Goal: Task Accomplishment & Management: Manage account settings

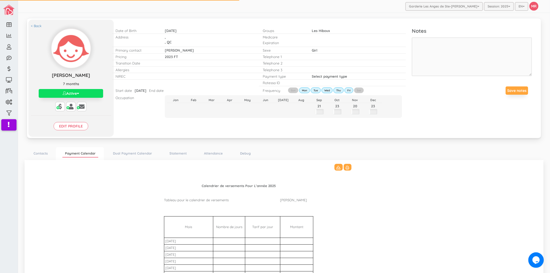
scroll to position [102, 0]
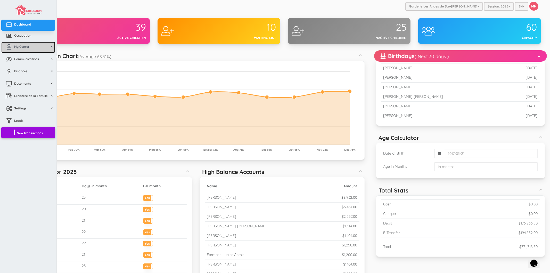
click at [25, 48] on span "My Center" at bounding box center [21, 46] width 15 height 4
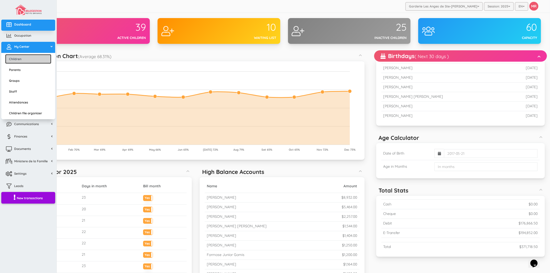
click at [27, 60] on link "Children" at bounding box center [28, 59] width 46 height 10
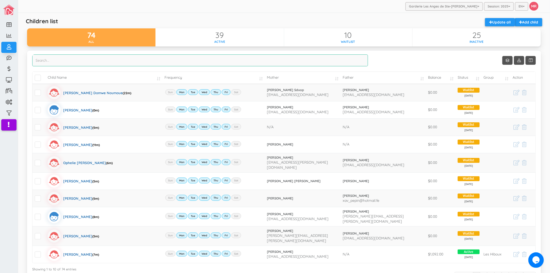
click at [93, 65] on input "search" at bounding box center [200, 60] width 336 height 12
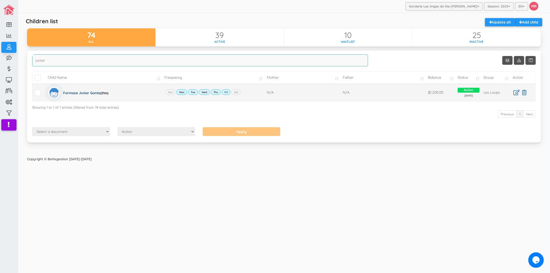
type input "junior"
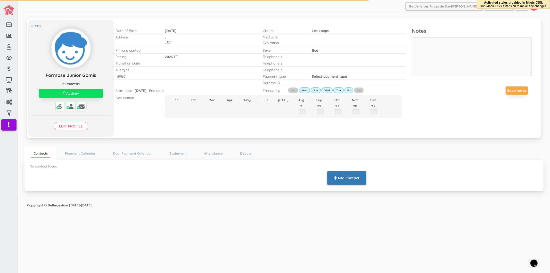
click at [355, 177] on button "Add Contact" at bounding box center [346, 177] width 39 height 13
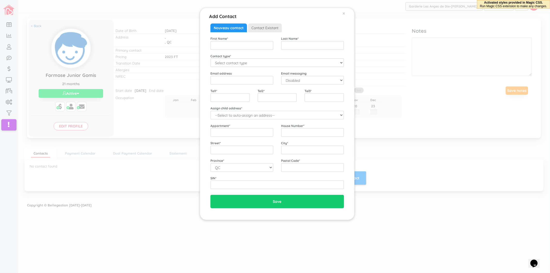
click at [240, 68] on div "First Name * Last Name * Contact type * Select contact type Mother Father Emerg…" at bounding box center [277, 112] width 134 height 153
click at [237, 64] on select "Select contact type Mother Father Emergency" at bounding box center [277, 62] width 134 height 9
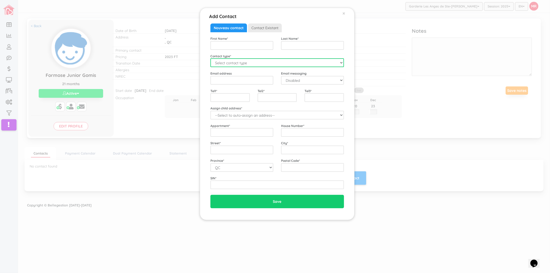
select select "Mother"
click at [210, 58] on select "Select contact type Mother Father Emergency" at bounding box center [277, 62] width 134 height 9
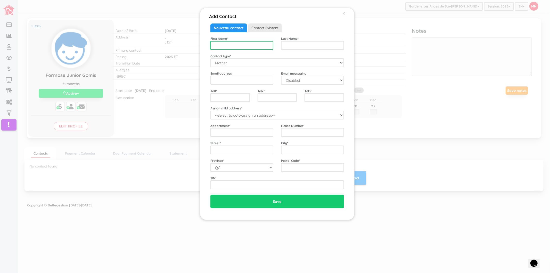
click at [228, 48] on input "text" at bounding box center [241, 45] width 63 height 9
type input "Yvette Kapouroie"
type input "Junior"
type input "yvettemendy2024@gmail.com"
select select "1"
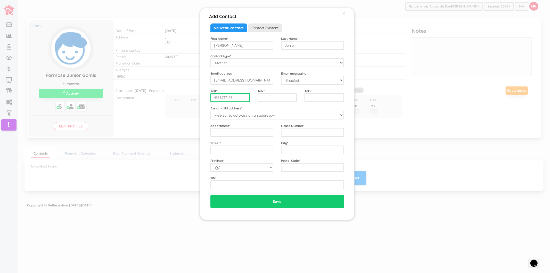
type input "4388717403"
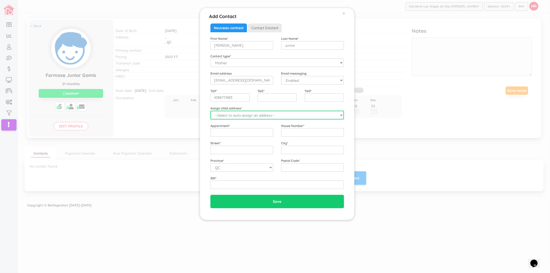
click at [238, 117] on select "--Select to auto-assign an address-- Formose Junior (QC,)" at bounding box center [277, 115] width 134 height 9
select select "2258"
click at [210, 111] on select "--Select to auto-assign an address-- Formose Junior (QC,)" at bounding box center [277, 115] width 134 height 9
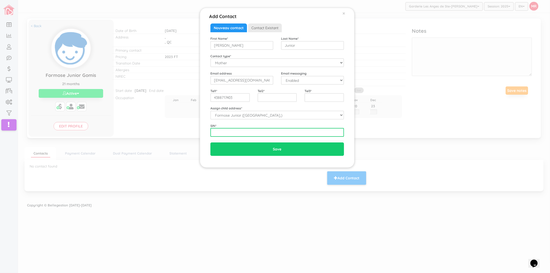
click at [234, 132] on input "text" at bounding box center [277, 132] width 134 height 9
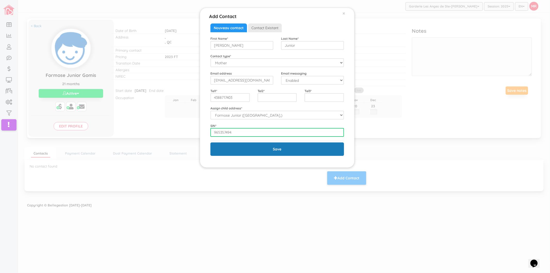
type input "965357494"
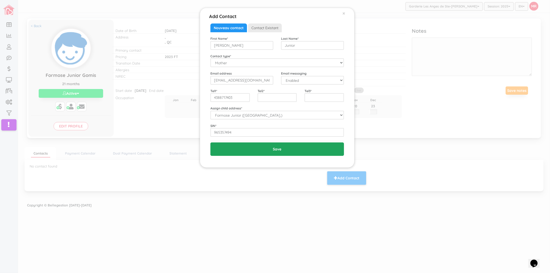
click at [232, 150] on input "Save" at bounding box center [277, 148] width 134 height 13
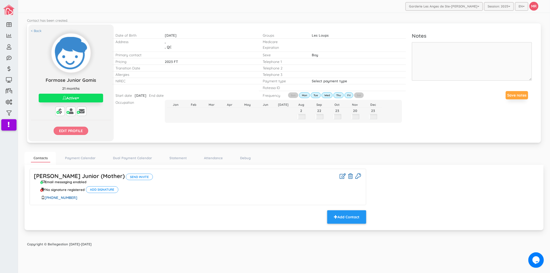
click at [73, 129] on input "Edit profile" at bounding box center [71, 131] width 35 height 8
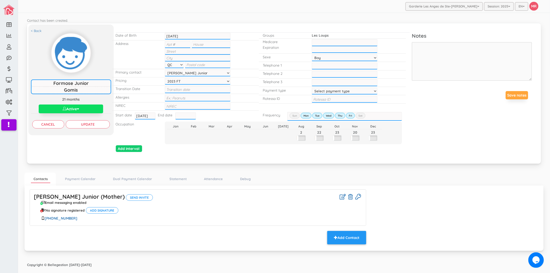
click at [203, 43] on input "text" at bounding box center [211, 44] width 39 height 7
click at [187, 43] on input "text" at bounding box center [178, 44] width 26 height 7
type input "4"
type input "180"
type input "Bd Ducharme"
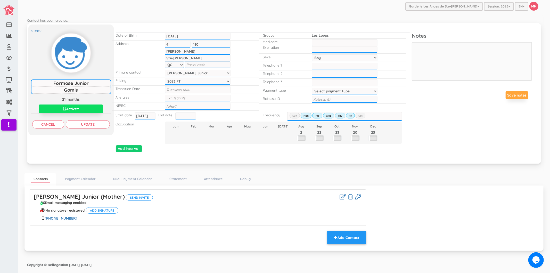
type input "Ste-Therese"
type input "J7E2E9"
click at [106, 126] on input "Update" at bounding box center [88, 124] width 44 height 8
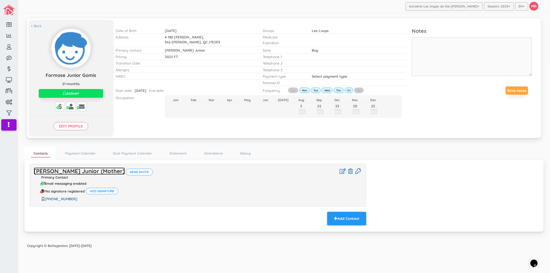
click at [87, 172] on link "Yvette Kapouroie Junior (Mother)" at bounding box center [79, 170] width 91 height 7
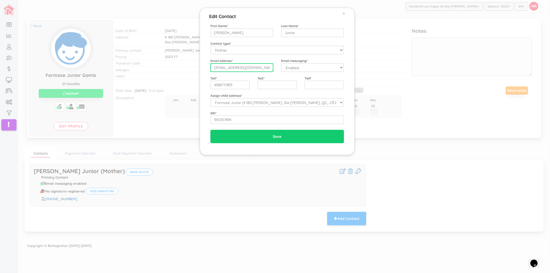
click at [259, 66] on input "yvettemendy2024@gmail.com" at bounding box center [241, 67] width 63 height 9
click at [238, 80] on div "Tel1 * 4388717403" at bounding box center [229, 83] width 47 height 14
click at [235, 86] on input "4388717403" at bounding box center [229, 84] width 39 height 9
click at [163, 124] on div "Edit Contact × Close First Name * Yvette Kapouroie Last Name * Junior Contact t…" at bounding box center [275, 136] width 550 height 273
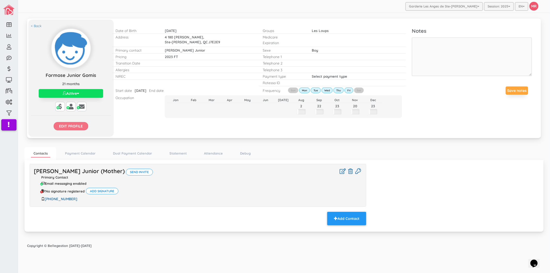
click at [77, 125] on input "Edit profile" at bounding box center [71, 126] width 35 height 8
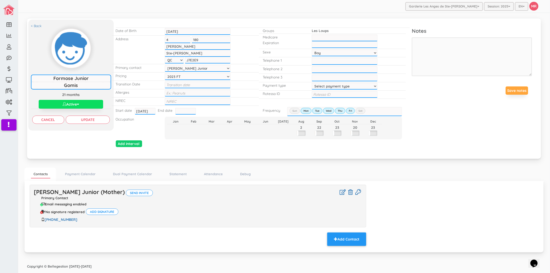
click at [332, 86] on select "Select payment type 1 payment on 1st 2 payments 50/50 1 payment on 15th Custom …" at bounding box center [345, 86] width 66 height 7
select select "2"
click at [312, 83] on select "Select payment type 1 payment on 1st 2 payments 50/50 1 payment on 15th Custom …" at bounding box center [345, 86] width 66 height 7
click at [324, 91] on input "text" at bounding box center [345, 94] width 66 height 7
paste input "Yvette Kapouroie Mendy-rB5vto"
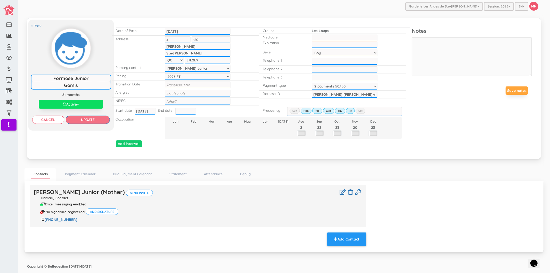
type input "Yvette Kapouroie Mendy-rB5vto"
click at [84, 120] on input "Update" at bounding box center [88, 119] width 44 height 8
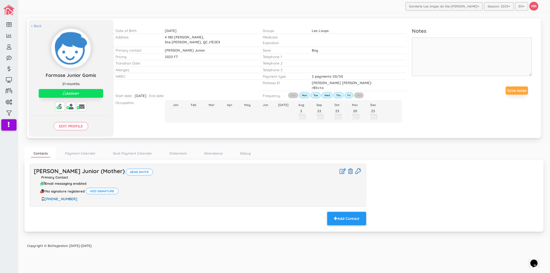
click at [260, 25] on div "Date of Birth [DATE] [DATE] Address 4 4 180 180 [PERSON_NAME], [PERSON_NAME] St…" at bounding box center [263, 75] width 298 height 107
click at [363, 45] on div "Medicare Expiration" at bounding box center [332, 40] width 147 height 13
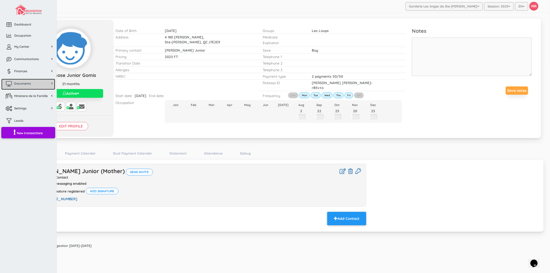
click at [28, 82] on span "Documents" at bounding box center [22, 83] width 17 height 4
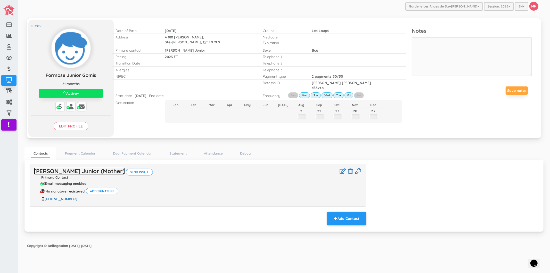
click at [95, 168] on link "Yvette Kapouroie Junior (Mother)" at bounding box center [79, 170] width 91 height 7
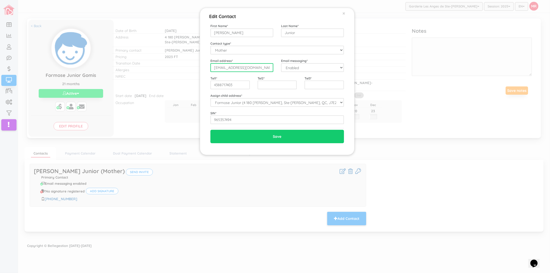
click at [249, 69] on input "yvettemendy2024@gmail.com" at bounding box center [241, 67] width 63 height 9
click at [161, 125] on div "Edit Contact × Close First Name * Yvette Kapouroie Last Name * Junior Contact t…" at bounding box center [275, 136] width 550 height 273
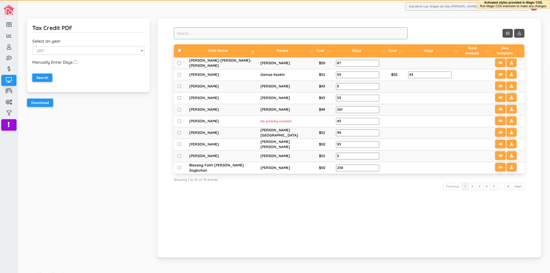
click at [212, 32] on input "search" at bounding box center [291, 33] width 234 height 12
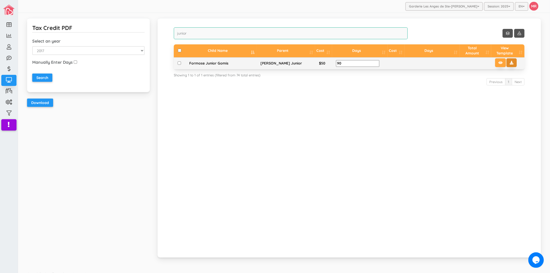
type input "junior"
click at [506, 65] on button at bounding box center [511, 62] width 10 height 9
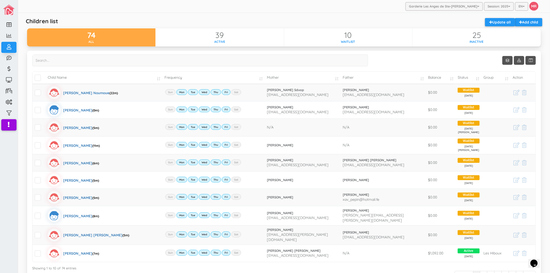
click at [265, 4] on div "Garderie Les Anges de Ste-Therese Garderie Les Anges de Ste-Therese Garderie Le…" at bounding box center [284, 6] width 532 height 13
click at [300, 6] on div "Garderie Les Anges de Ste-Therese Garderie Les Anges de Ste-Therese Garderie Le…" at bounding box center [284, 6] width 532 height 13
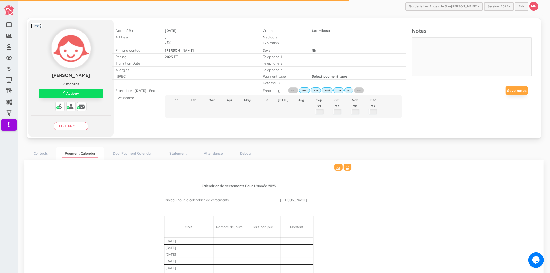
click at [39, 26] on link "< Back" at bounding box center [36, 25] width 11 height 5
